Goal: Task Accomplishment & Management: Use online tool/utility

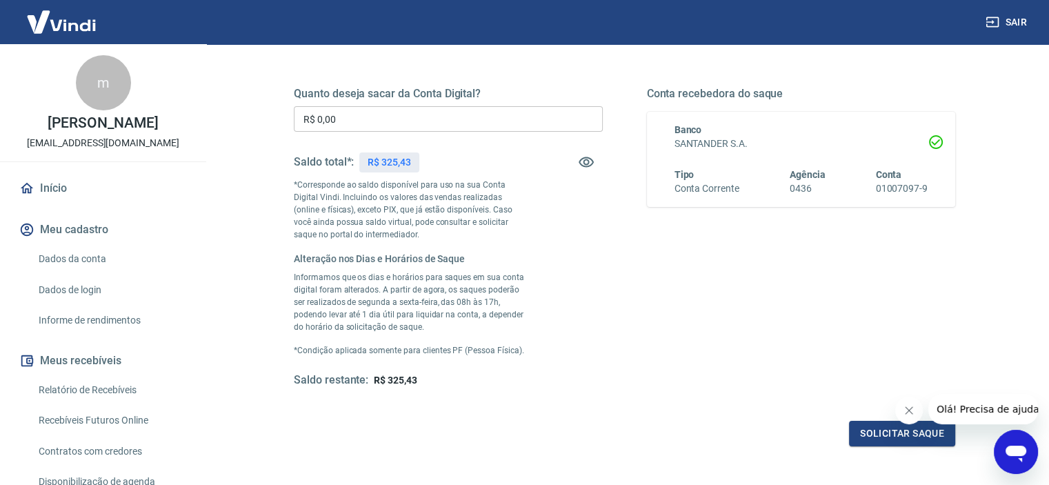
scroll to position [276, 0]
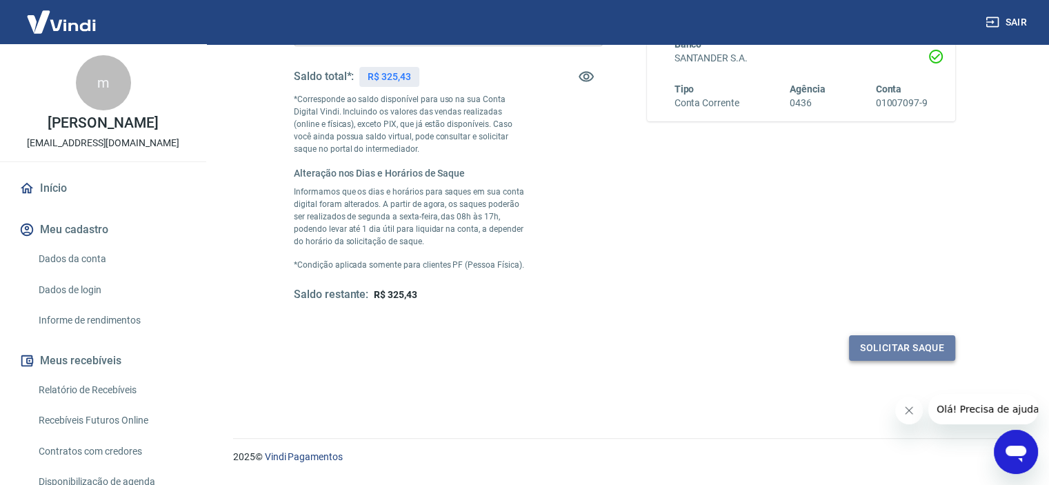
click at [891, 344] on button "Solicitar saque" at bounding box center [902, 348] width 106 height 26
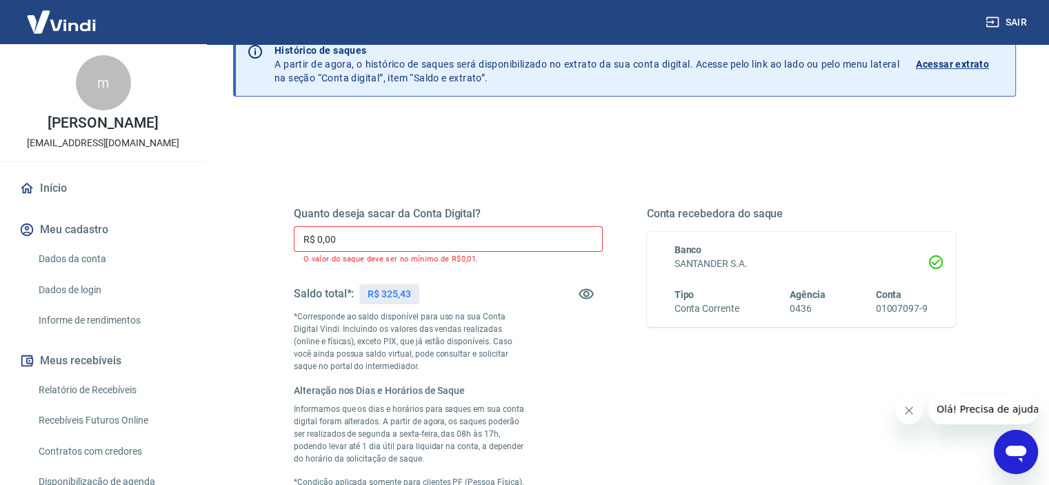
scroll to position [69, 0]
click at [436, 236] on input "R$ 0,00" at bounding box center [448, 241] width 309 height 26
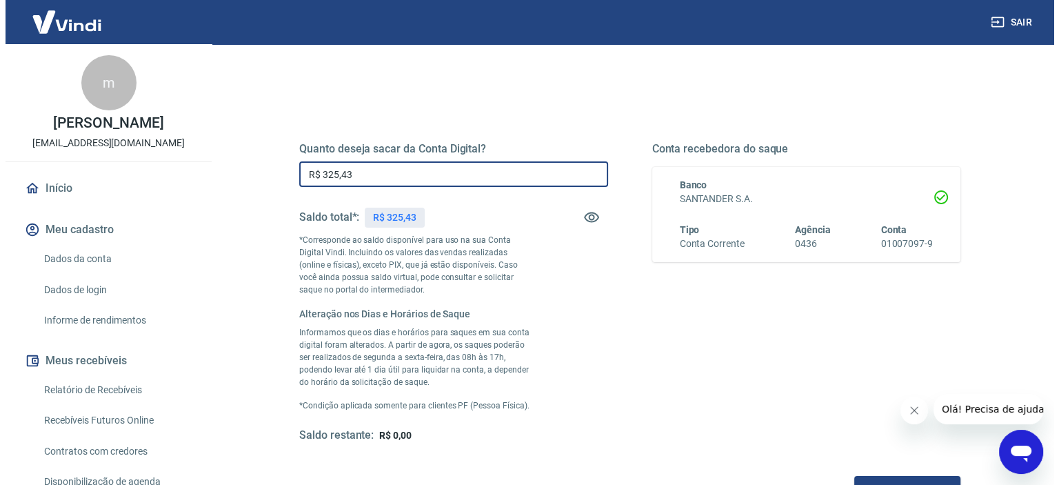
scroll to position [207, 0]
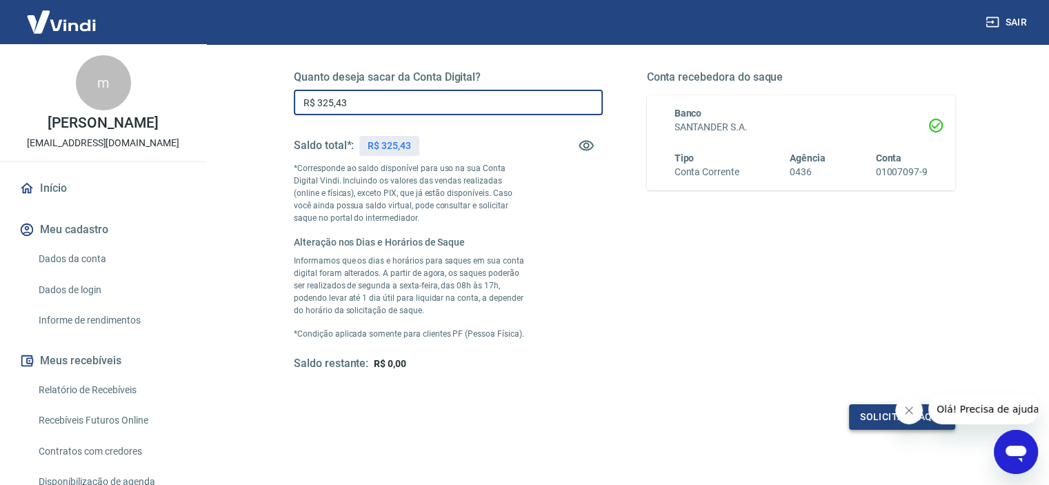
type input "R$ 325,43"
click at [876, 417] on button "Solicitar saque" at bounding box center [902, 417] width 106 height 26
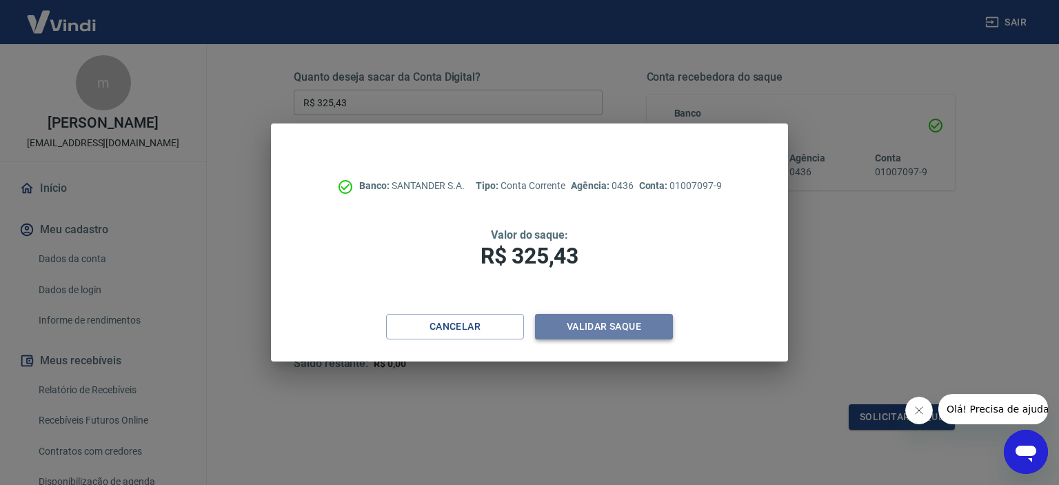
click at [593, 325] on button "Validar saque" at bounding box center [604, 327] width 138 height 26
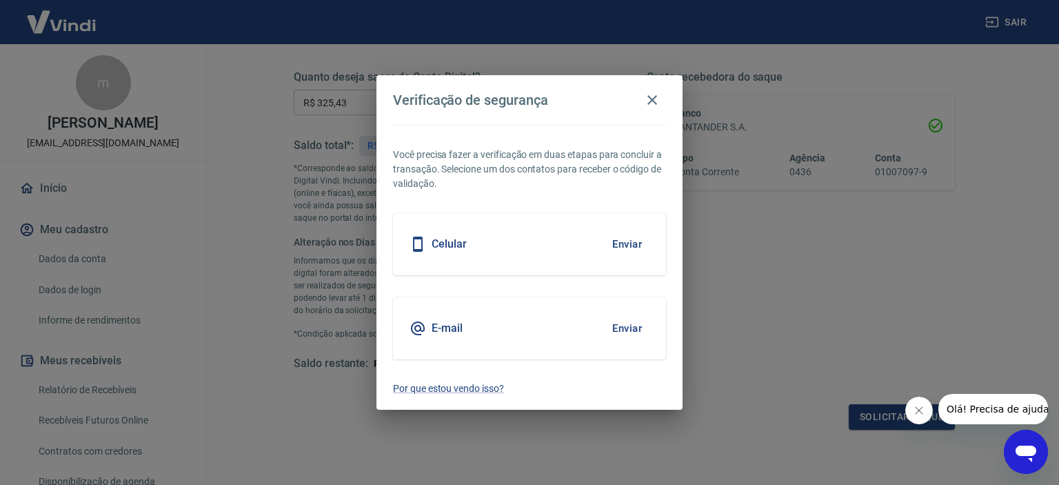
click at [511, 257] on div "Celular Enviar" at bounding box center [529, 244] width 273 height 62
click at [629, 247] on button "Enviar" at bounding box center [627, 244] width 45 height 29
